Goal: Book appointment/travel/reservation

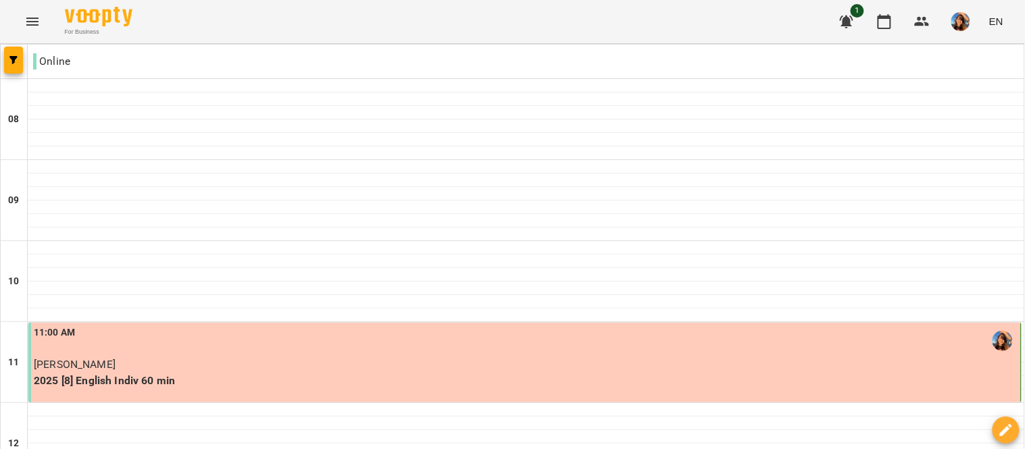
scroll to position [777, 0]
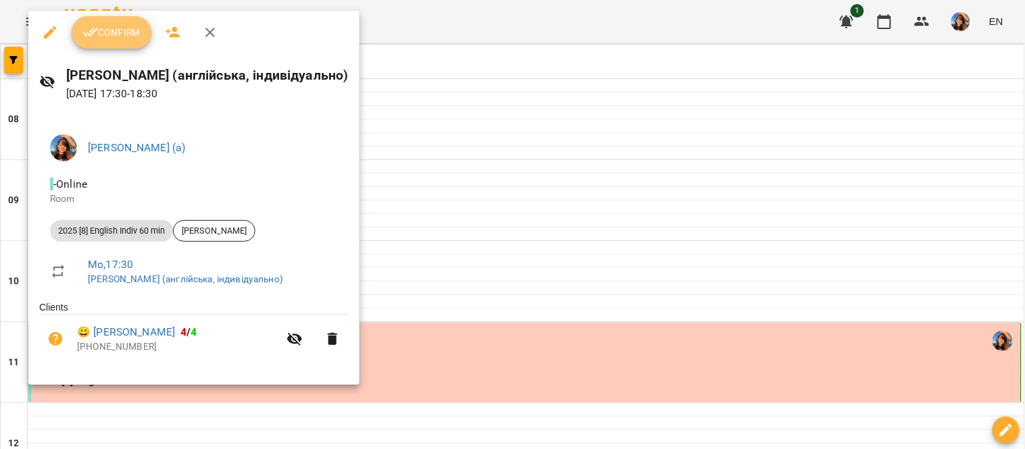
click at [118, 24] on span "Confirm" at bounding box center [111, 32] width 58 height 16
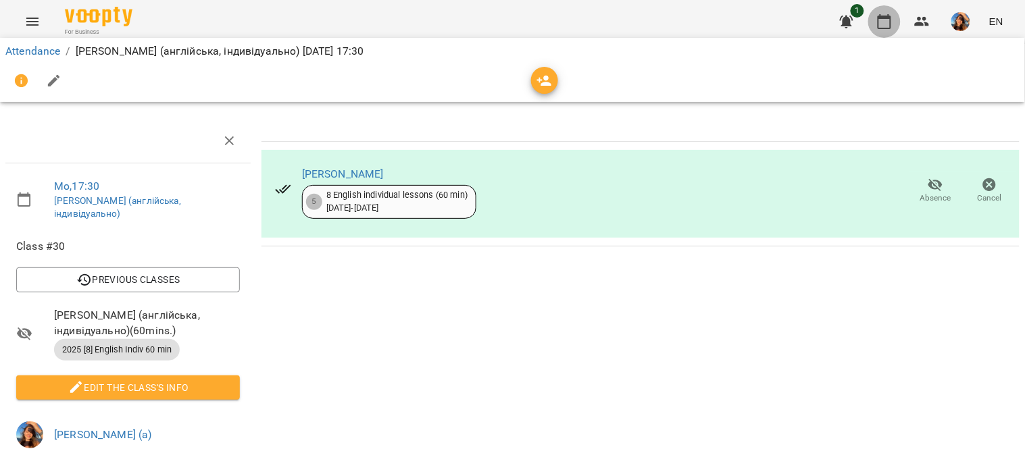
click at [887, 21] on icon "button" at bounding box center [885, 22] width 16 height 16
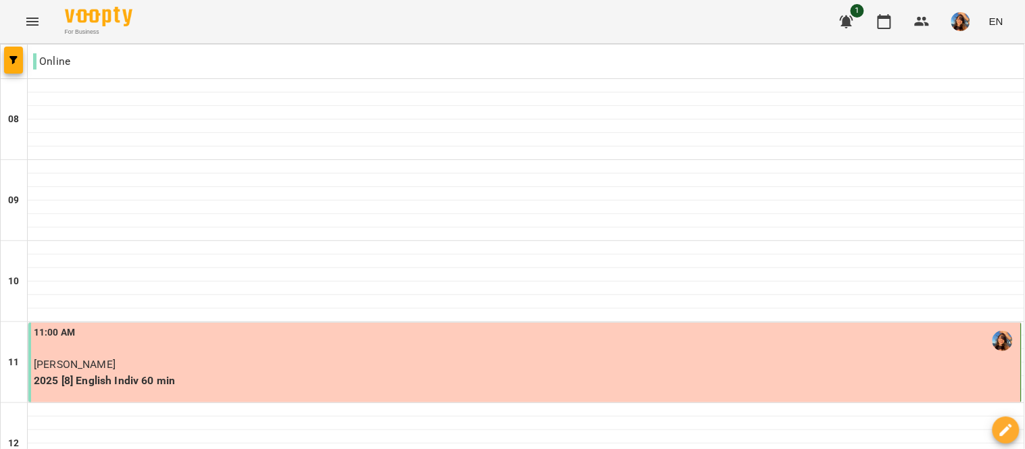
scroll to position [782, 0]
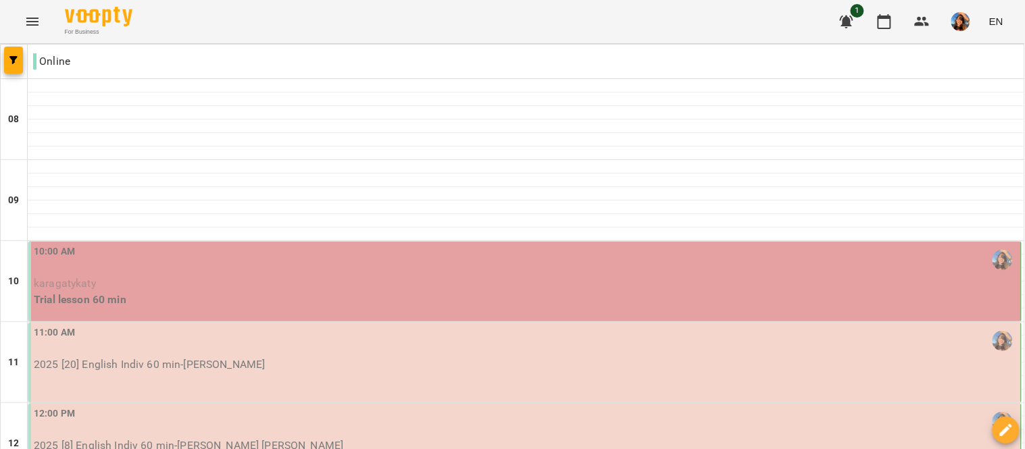
scroll to position [901, 0]
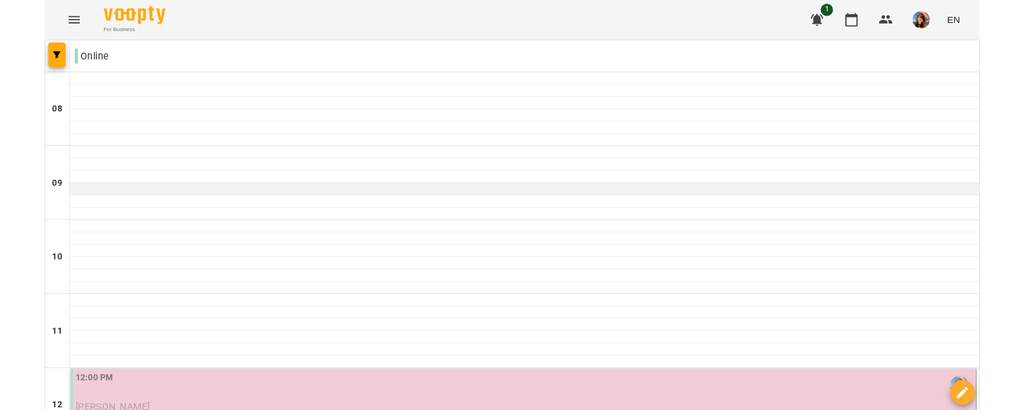
scroll to position [261, 0]
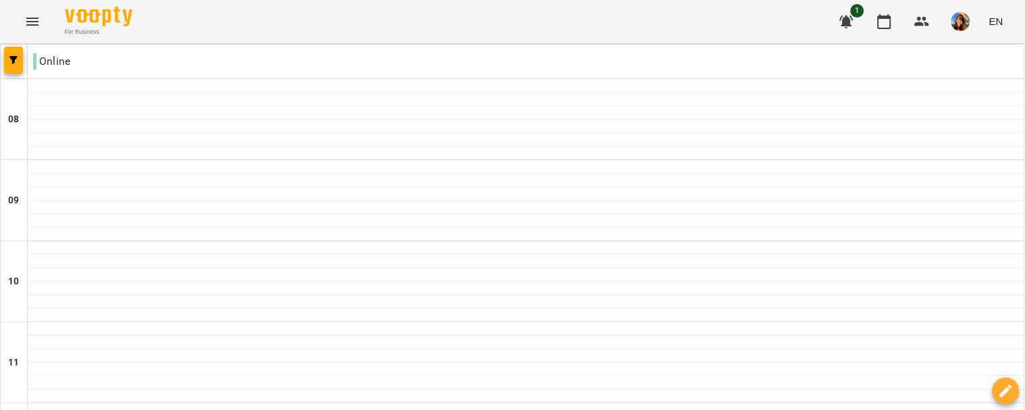
scroll to position [823, 0]
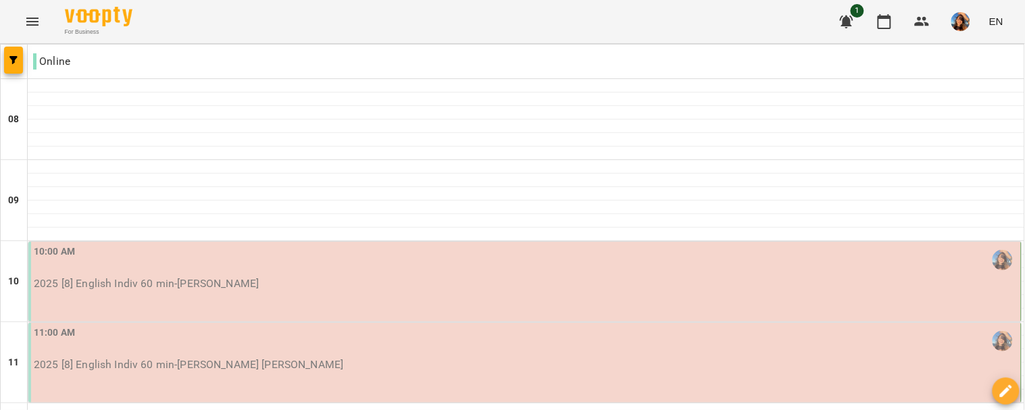
scroll to position [975, 0]
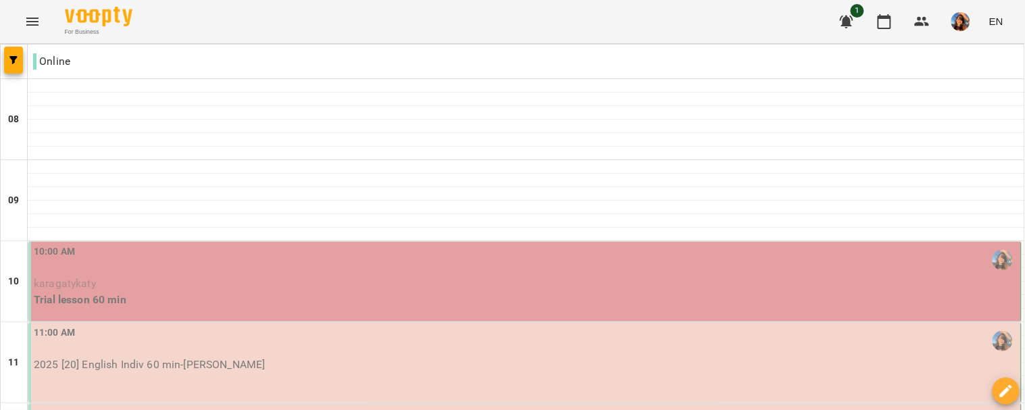
scroll to position [872, 0]
